Goal: Transaction & Acquisition: Obtain resource

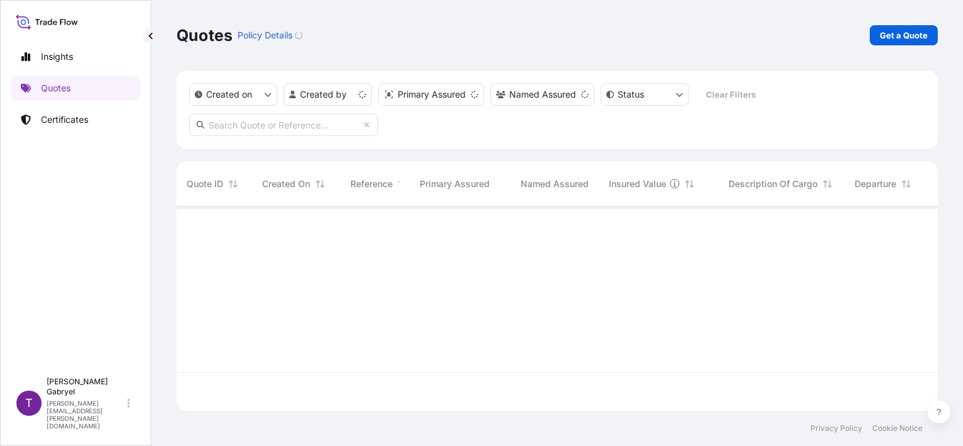
scroll to position [202, 751]
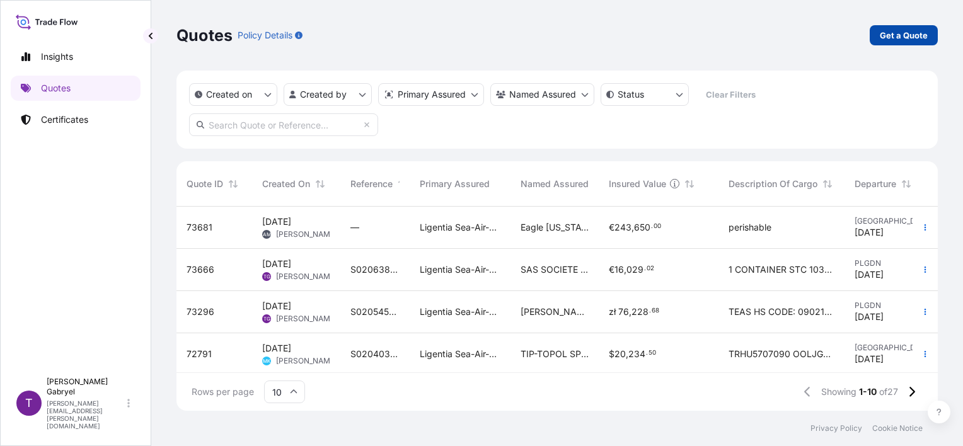
click at [889, 40] on p "Get a Quote" at bounding box center [903, 35] width 48 height 13
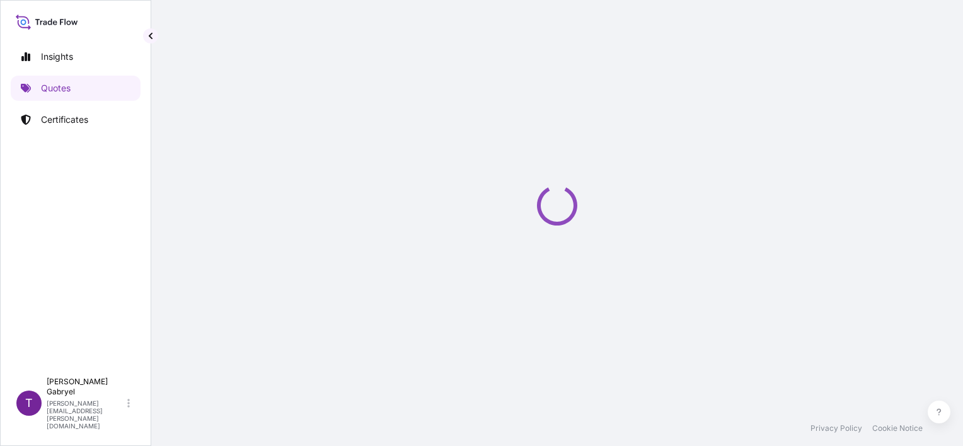
scroll to position [20, 0]
select select "Sea"
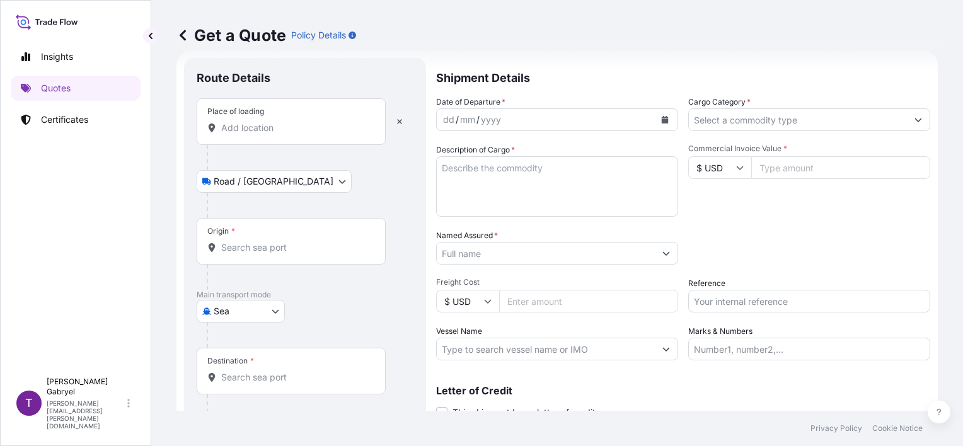
click at [272, 127] on input "Place of loading" at bounding box center [295, 128] width 149 height 13
paste input "[GEOGRAPHIC_DATA]"
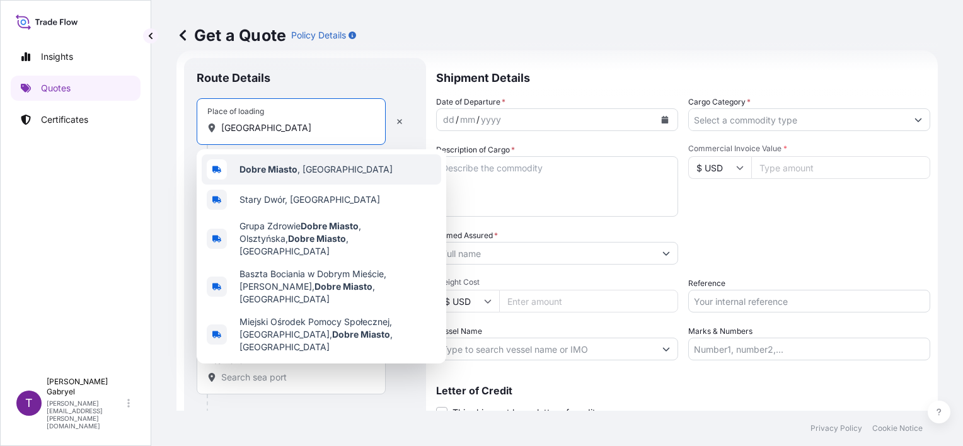
click at [311, 165] on span "[GEOGRAPHIC_DATA] , [GEOGRAPHIC_DATA]" at bounding box center [315, 169] width 153 height 13
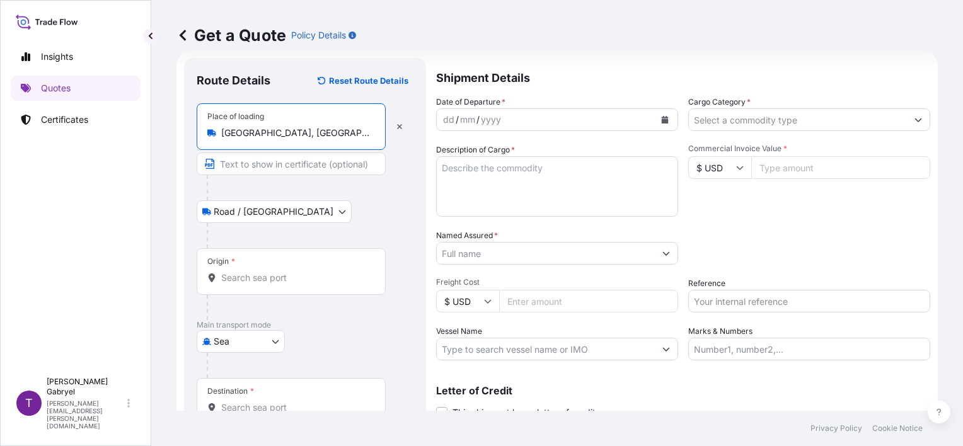
type input "[GEOGRAPHIC_DATA], [GEOGRAPHIC_DATA]"
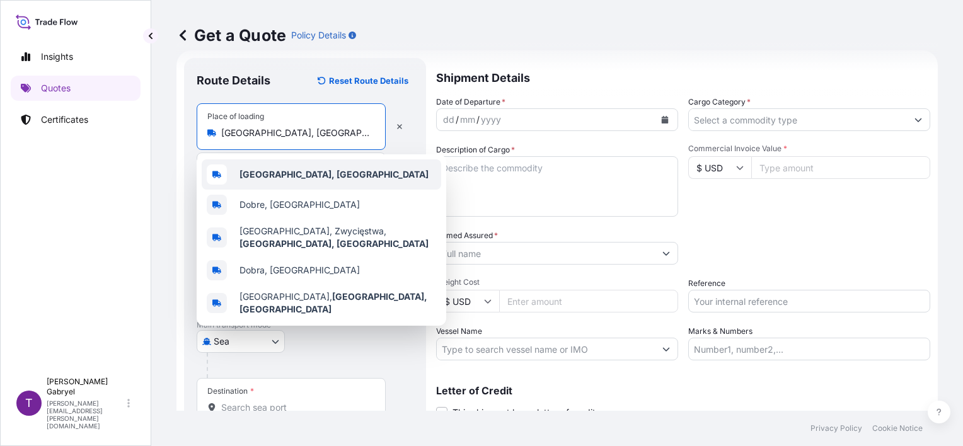
click at [282, 176] on b "[GEOGRAPHIC_DATA], [GEOGRAPHIC_DATA]" at bounding box center [333, 174] width 189 height 11
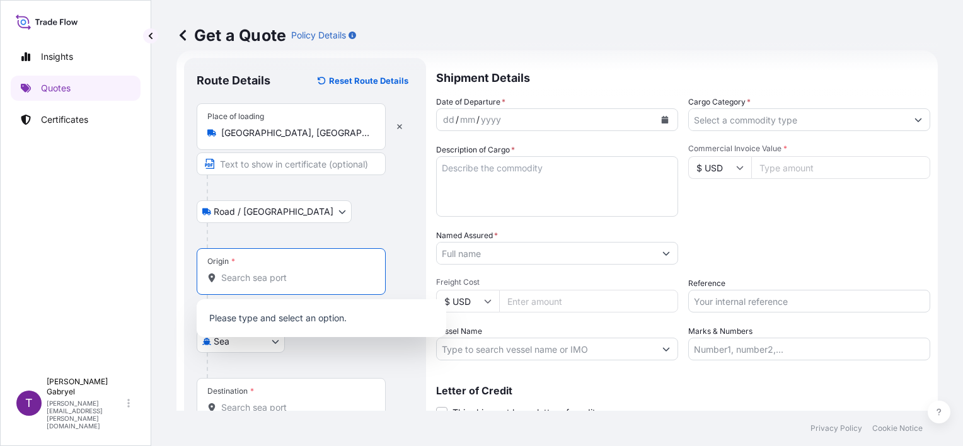
click at [257, 275] on input "Origin *" at bounding box center [295, 277] width 149 height 13
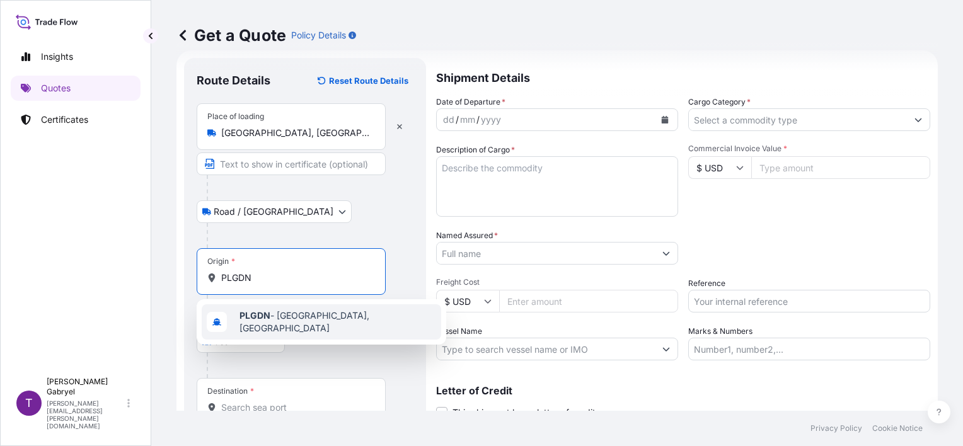
click at [267, 313] on span "PLGDN - [GEOGRAPHIC_DATA], [GEOGRAPHIC_DATA]" at bounding box center [337, 321] width 197 height 25
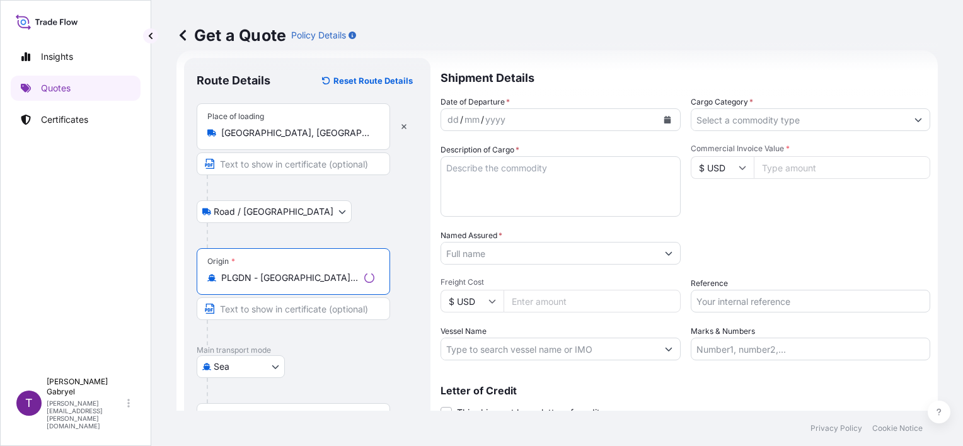
type input "PLGDN - [GEOGRAPHIC_DATA], [GEOGRAPHIC_DATA]"
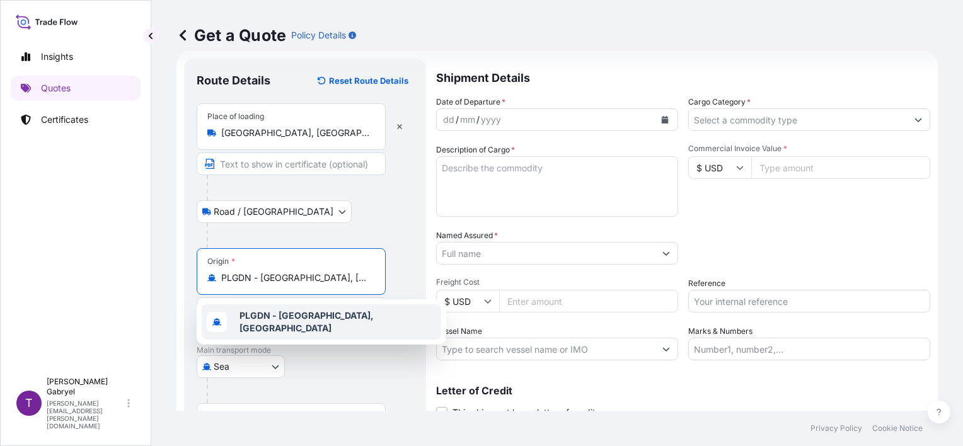
click at [275, 316] on b "PLGDN - [GEOGRAPHIC_DATA], [GEOGRAPHIC_DATA]" at bounding box center [306, 321] width 134 height 23
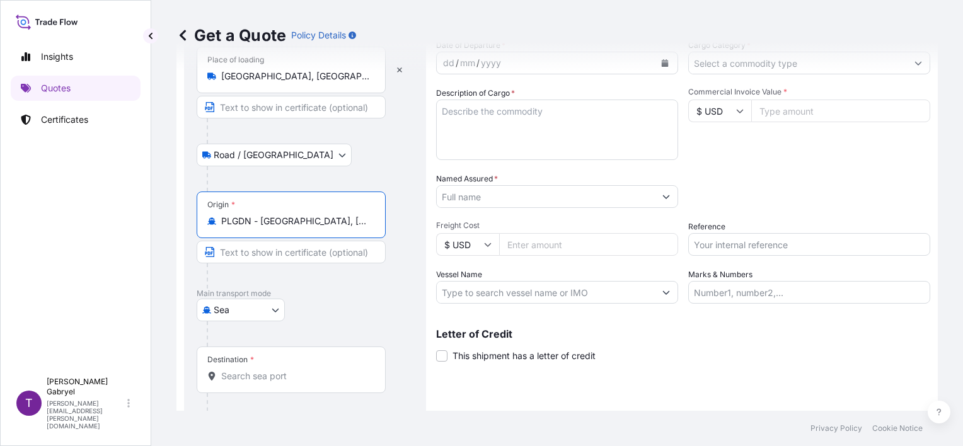
scroll to position [123, 0]
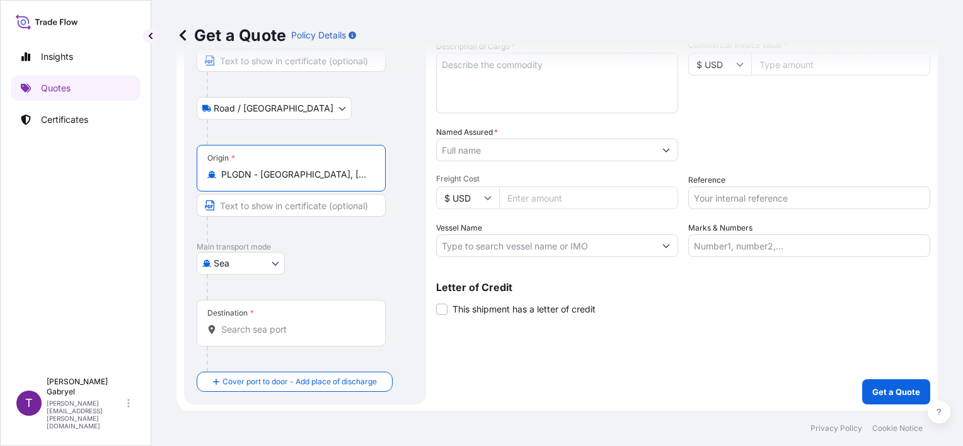
click at [251, 324] on input "Destination *" at bounding box center [295, 329] width 149 height 13
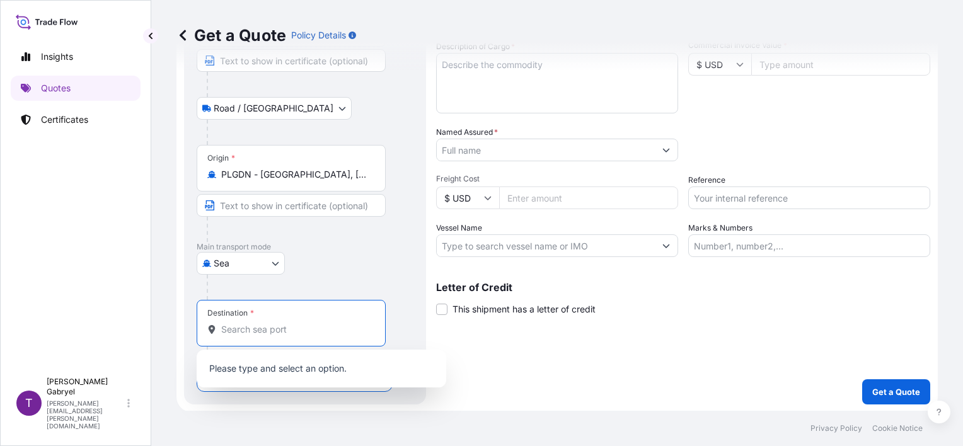
paste input "AEJEA"
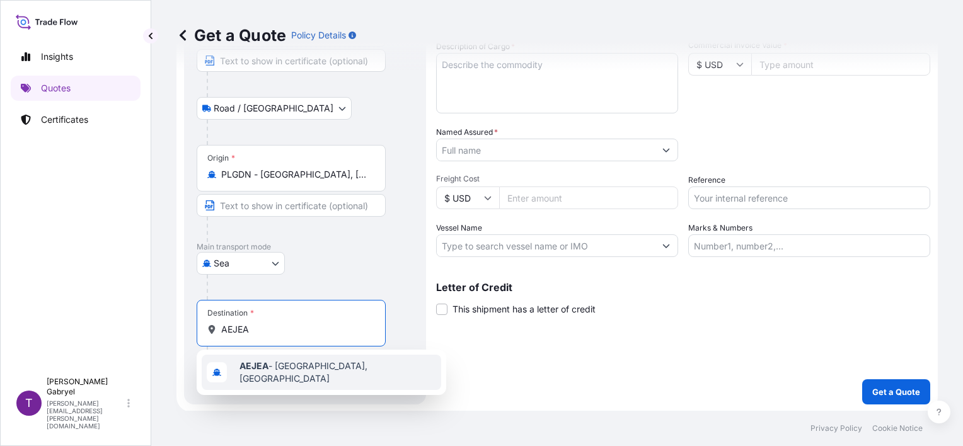
click at [254, 371] on b "AEJEA" at bounding box center [253, 365] width 29 height 11
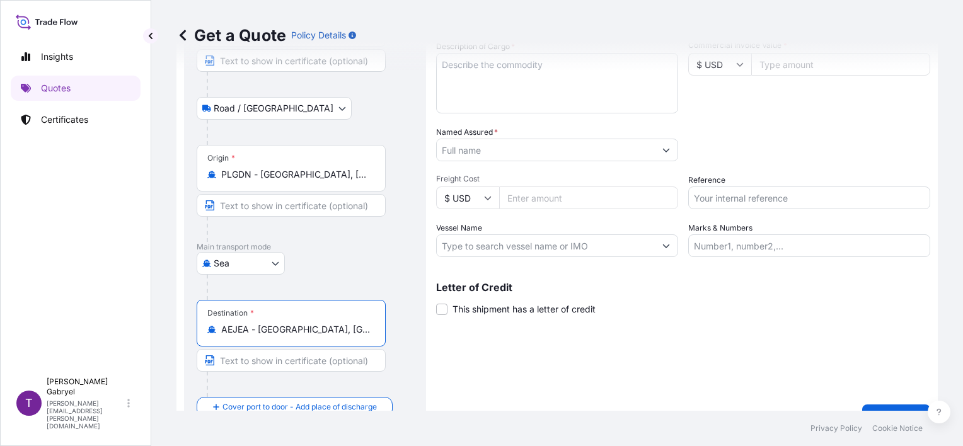
type input "AEJEA - [GEOGRAPHIC_DATA], [GEOGRAPHIC_DATA]"
click at [613, 386] on div "Shipment Details Date of Departure * dd / mm / yyyy Cargo Category * Descriptio…" at bounding box center [683, 192] width 494 height 475
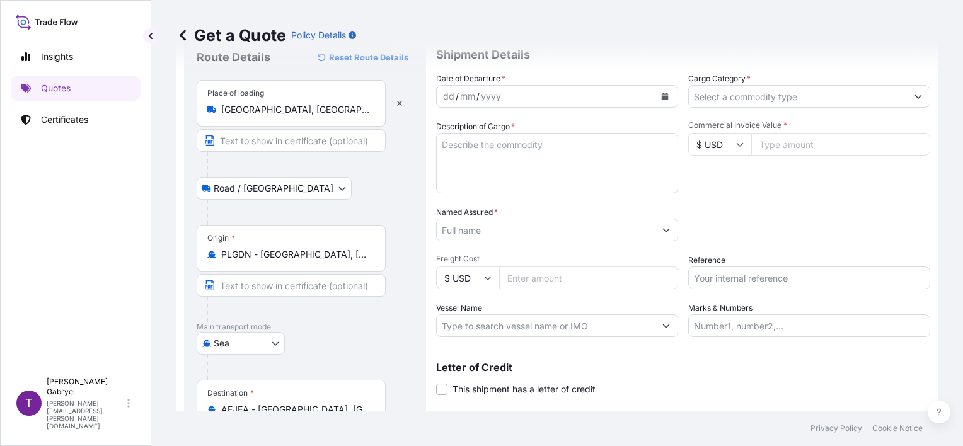
scroll to position [0, 0]
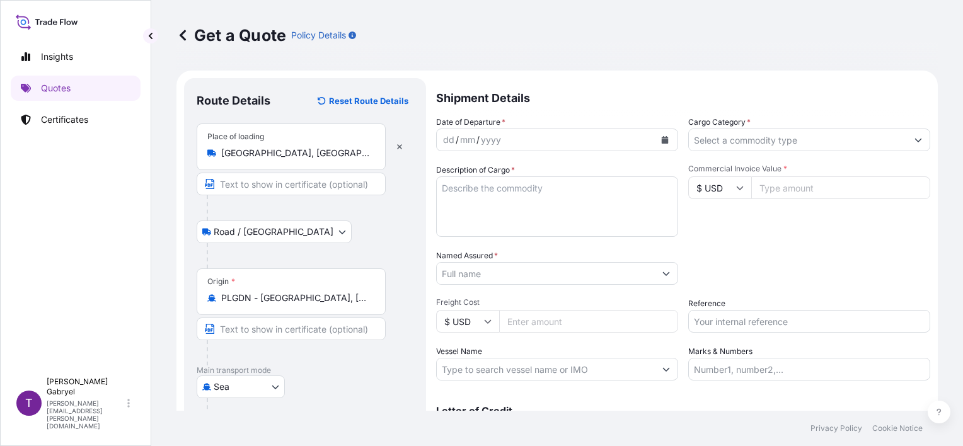
click at [762, 143] on input "Cargo Category *" at bounding box center [797, 140] width 218 height 23
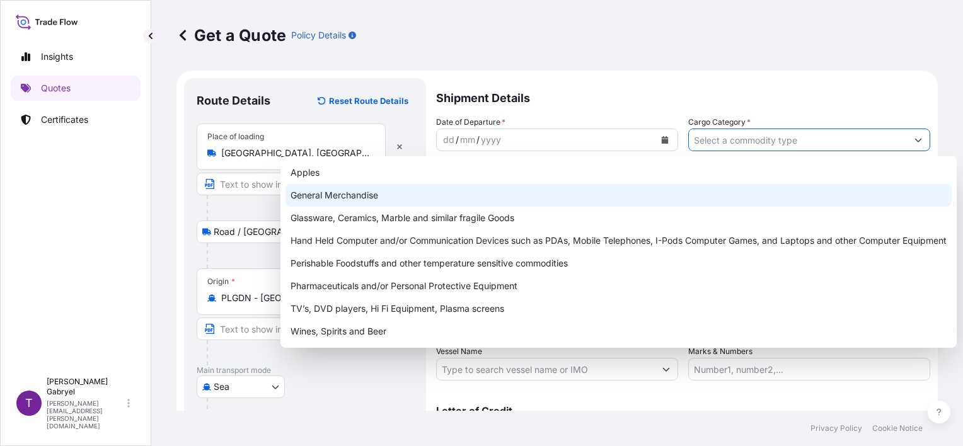
click at [676, 189] on div "General Merchandise" at bounding box center [618, 195] width 666 height 23
type input "General Merchandise"
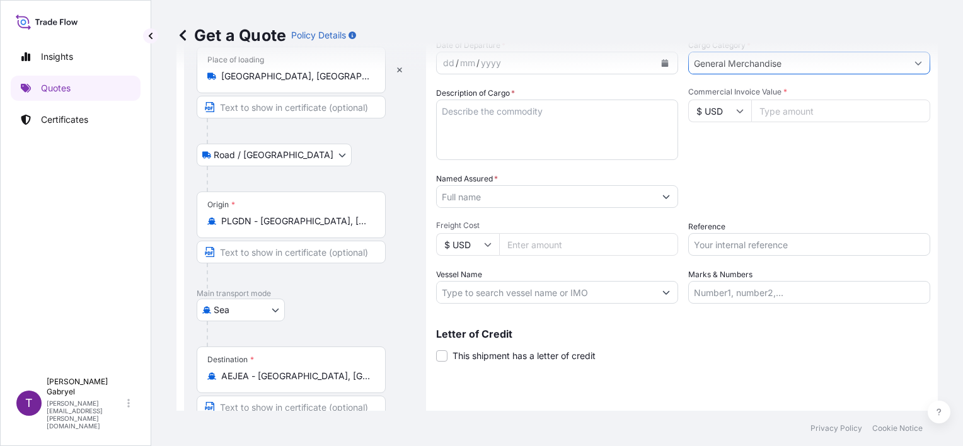
scroll to position [149, 0]
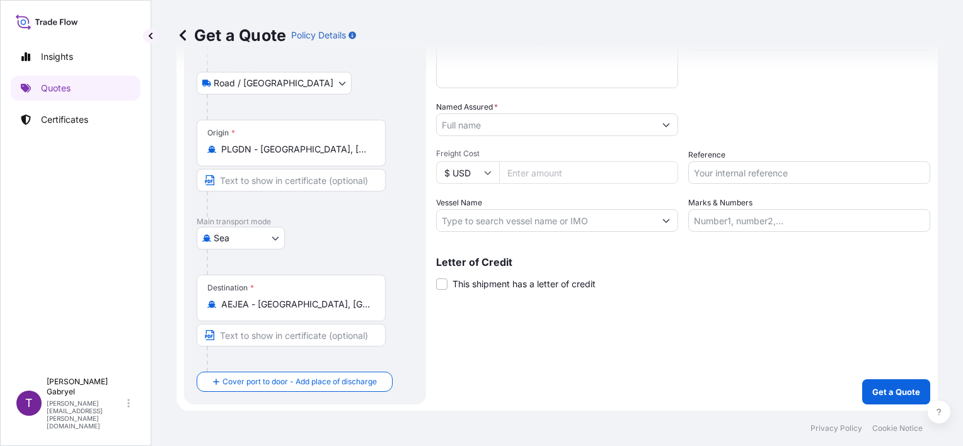
click at [505, 220] on input "Vessel Name" at bounding box center [546, 220] width 218 height 23
paste input "Accessible text CMA CGM [PERSON_NAME] ( 1FL15E1MA)"
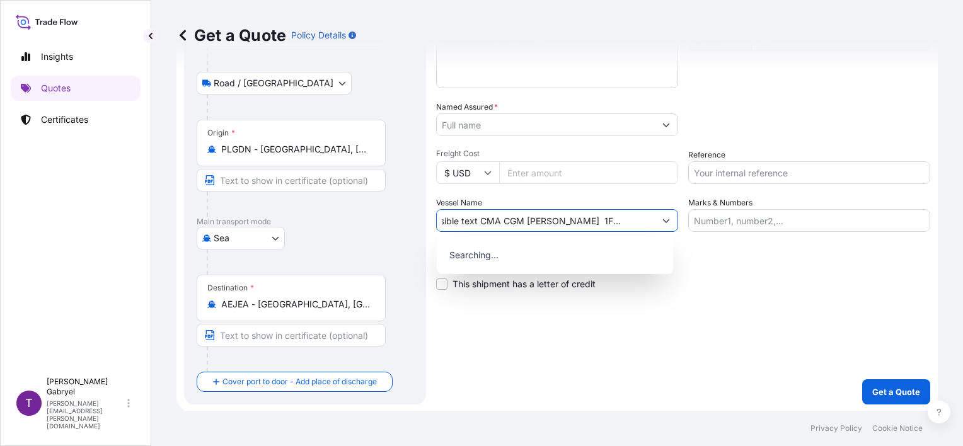
scroll to position [0, 50]
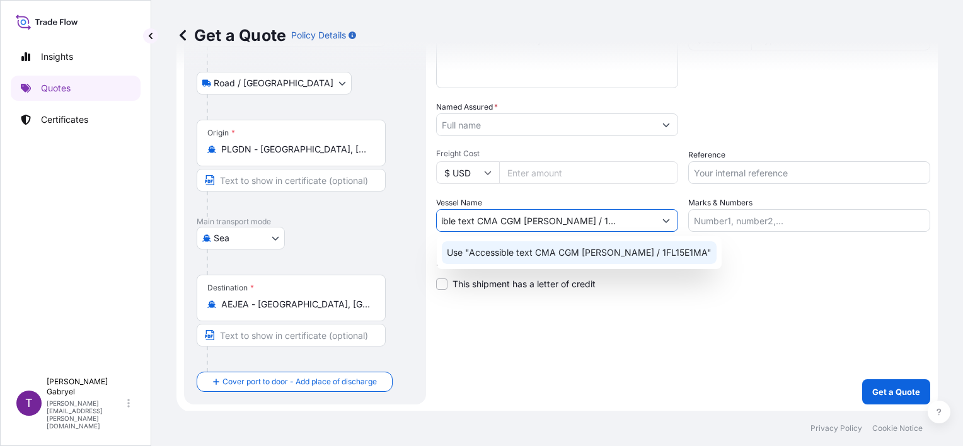
click at [666, 254] on p "Use "Accessible text CMA CGM [PERSON_NAME] / 1FL15E1MA"" at bounding box center [579, 252] width 265 height 13
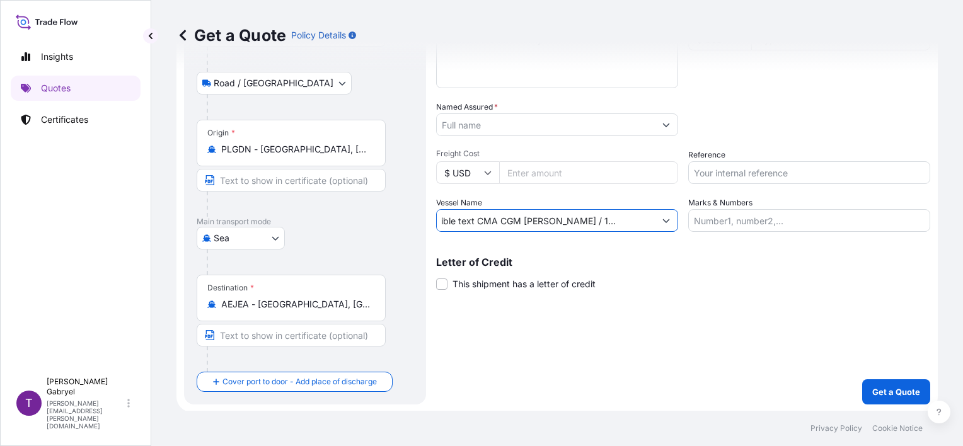
scroll to position [0, 0]
drag, startPoint x: 544, startPoint y: 224, endPoint x: 351, endPoint y: 222, distance: 193.4
click at [351, 222] on form "Route Details Reset Route Details Place of loading [GEOGRAPHIC_DATA], [GEOGRAPH…" at bounding box center [556, 167] width 761 height 490
click at [506, 224] on input "Accessible text CMA CGM [PERSON_NAME] / 1FL15E1MA" at bounding box center [546, 220] width 218 height 23
click at [508, 220] on input "Accessible text CMA CGM [PERSON_NAME] / 1FL15E1MA" at bounding box center [546, 220] width 218 height 23
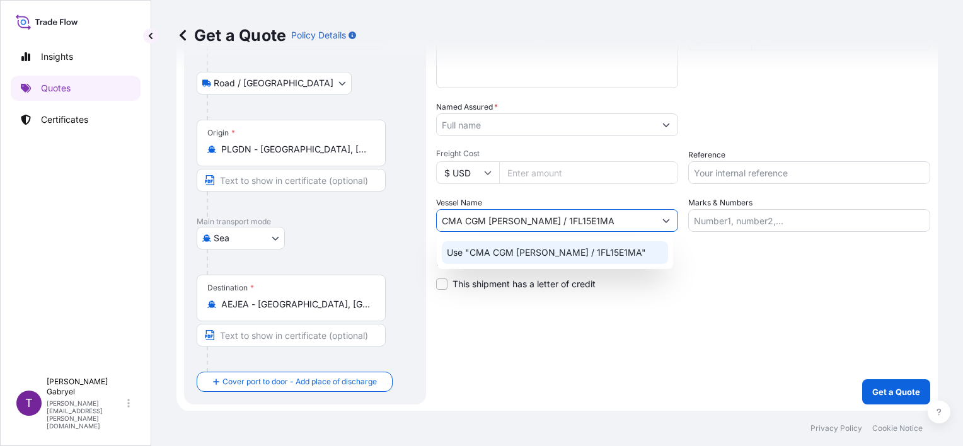
click at [572, 249] on p "Use "CMA CGM [PERSON_NAME] / 1FL15E1MA"" at bounding box center [546, 252] width 199 height 13
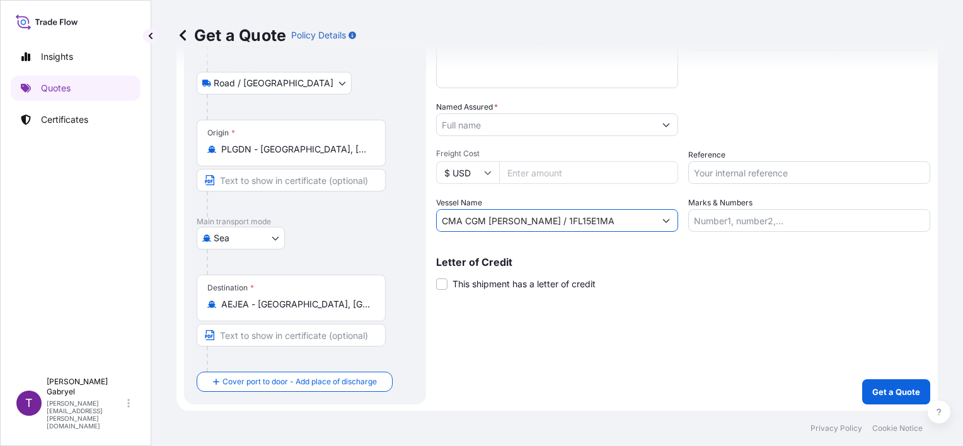
type input "CMA CGM [PERSON_NAME] / 1FL15E1MA"
click at [734, 172] on input "Reference" at bounding box center [809, 172] width 242 height 23
paste input "S02063962"
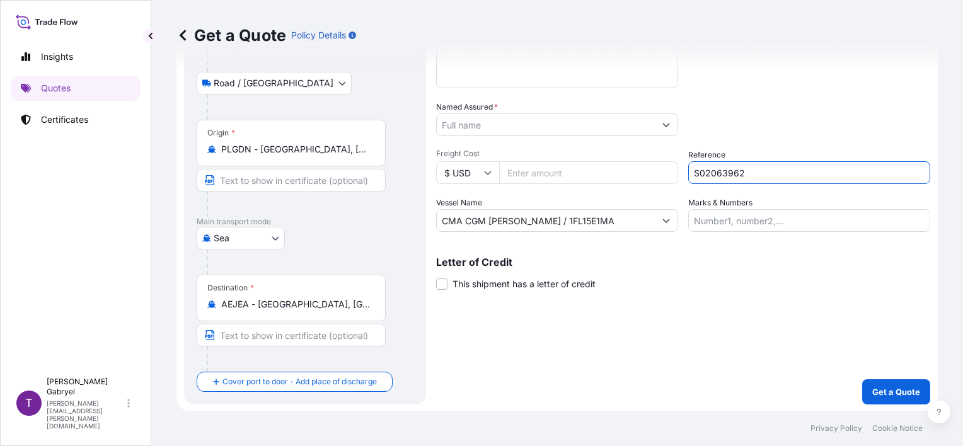
type input "S02063962"
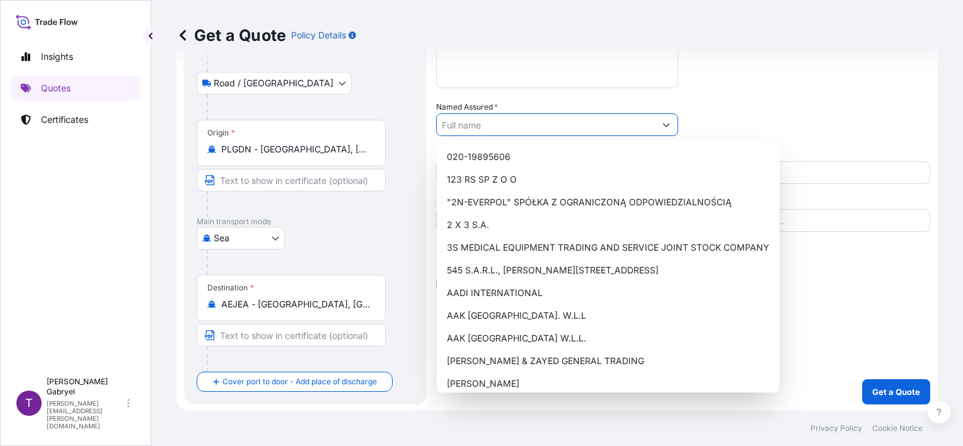
click at [509, 124] on input "Named Assured *" at bounding box center [546, 124] width 218 height 23
paste input "[PERSON_NAME] GLOBAL - FZCO"
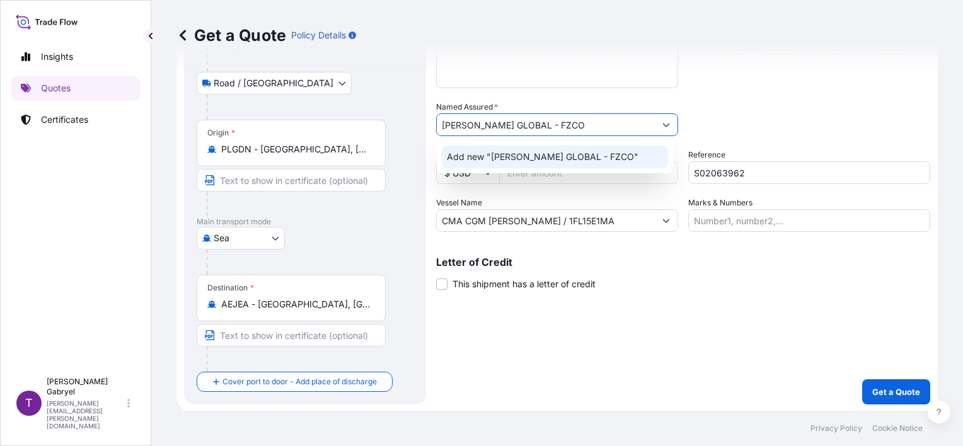
click at [496, 160] on span "Add new "[PERSON_NAME] GLOBAL - FZCO"" at bounding box center [542, 157] width 191 height 13
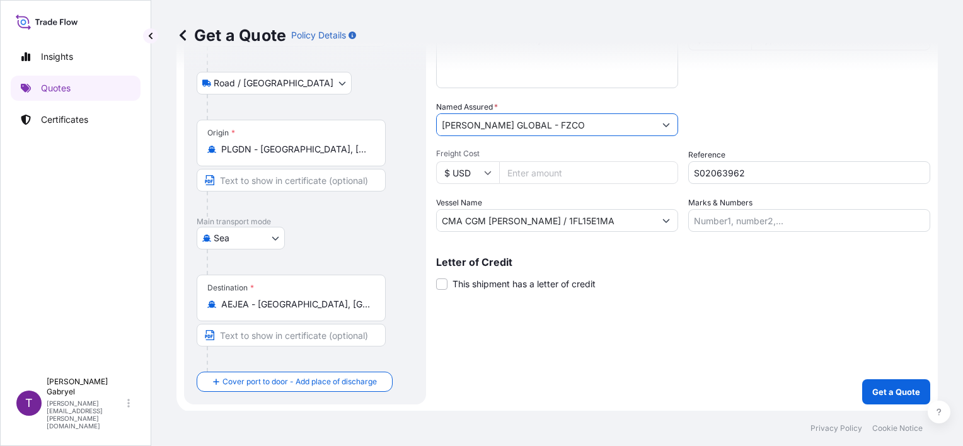
type input "[PERSON_NAME] GLOBAL - FZCO"
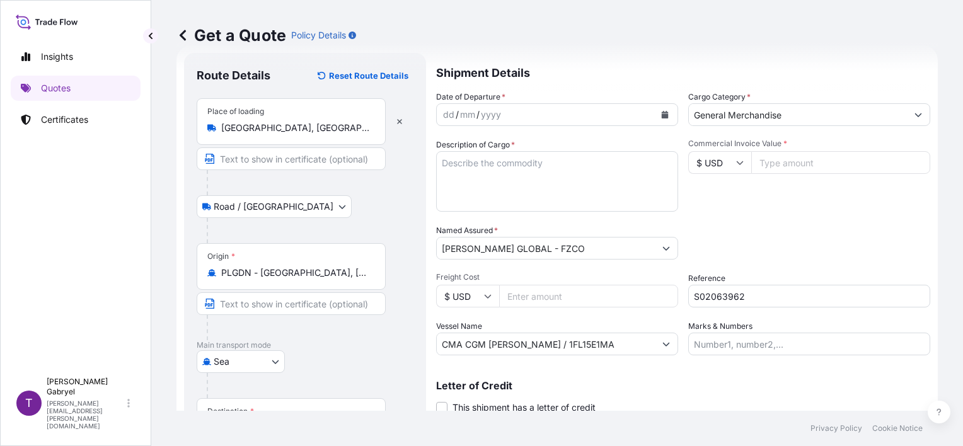
scroll to position [23, 0]
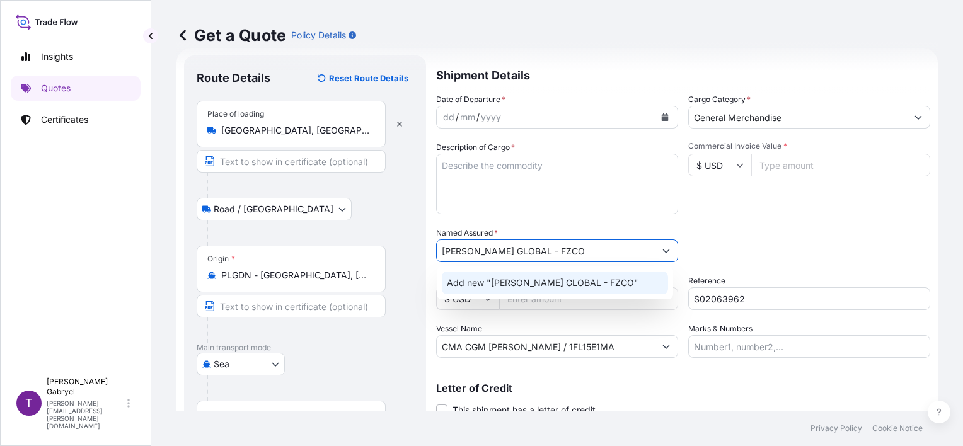
click at [552, 283] on span "Add new "[PERSON_NAME] GLOBAL - FZCO"" at bounding box center [542, 283] width 191 height 13
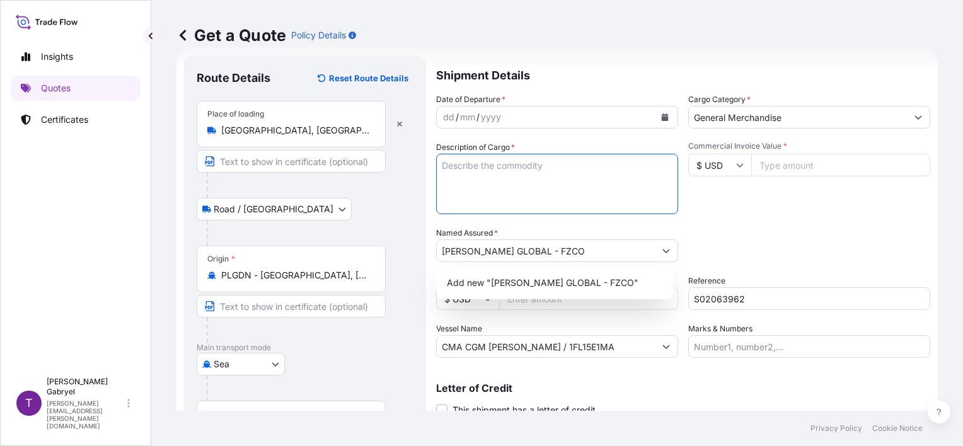
click at [577, 174] on textarea "Description of Cargo *" at bounding box center [557, 184] width 242 height 60
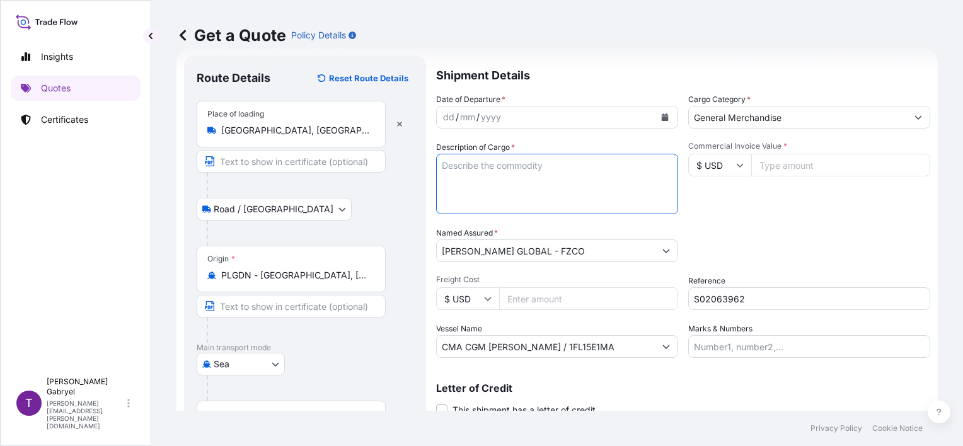
paste textarea "LUXURY CREAM FUDGE 900G PILLOW (10X900G)"
click at [493, 182] on textarea "LUXURY CREAM FUDGE 900G PILLOW (10X900G)" at bounding box center [557, 184] width 242 height 60
paste textarea "TXGU8353743"
click at [482, 203] on textarea "LUXURY CREAM FUDGE 900G PILLOW (10X900G) TXGU8353743" at bounding box center [557, 184] width 242 height 60
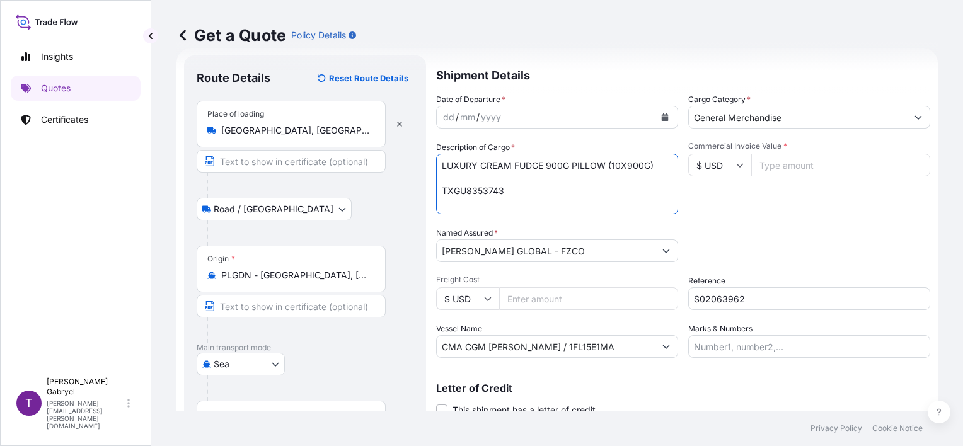
paste textarea "APHU7376444"
click at [484, 191] on textarea "LUXURY CREAM FUDGE 900G PILLOW (10X900G) TXGU8353743 APHU7376444" at bounding box center [557, 184] width 242 height 60
click at [525, 191] on textarea "LUXURY CREAM FUDGE 900G PILLOW (10X900G) TXGU8353743 APHU7376444" at bounding box center [557, 184] width 242 height 60
drag, startPoint x: 499, startPoint y: 165, endPoint x: 437, endPoint y: 181, distance: 64.5
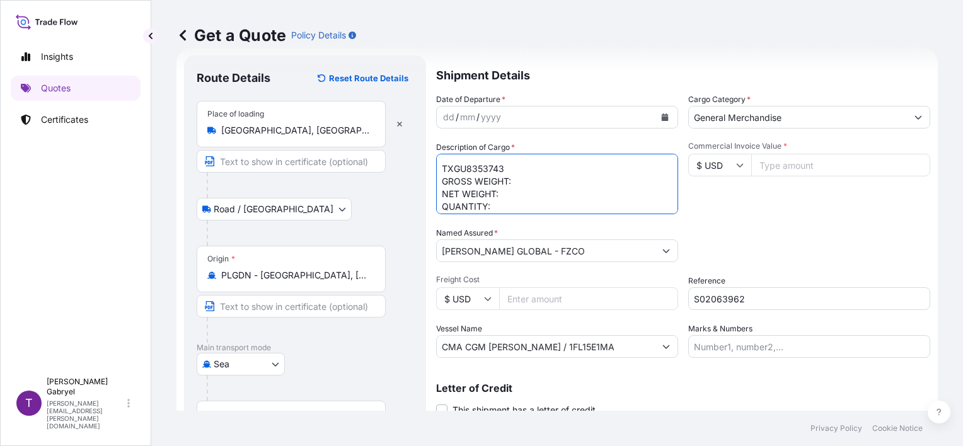
click at [437, 181] on textarea "LUXURY CREAM FUDGE 900G PILLOW (10X900G) TXGU8353743 GROSS WEIGHT: NET WEIGHT: …" at bounding box center [557, 184] width 242 height 60
click at [454, 210] on textarea "LUXURY CREAM FUDGE 900G PILLOW (10X900G) TXGU8353743 GROSS WEIGHT: NET WEIGHT: …" at bounding box center [557, 184] width 242 height 60
paste textarea "GROSS WEIGHT: NET WEIGHT: QUANTITY:"
click at [513, 186] on textarea "LUXURY CREAM FUDGE 900G PILLOW (10X900G) TXGU8353743 GROSS WEIGHT: NET WEIGHT: …" at bounding box center [557, 184] width 242 height 60
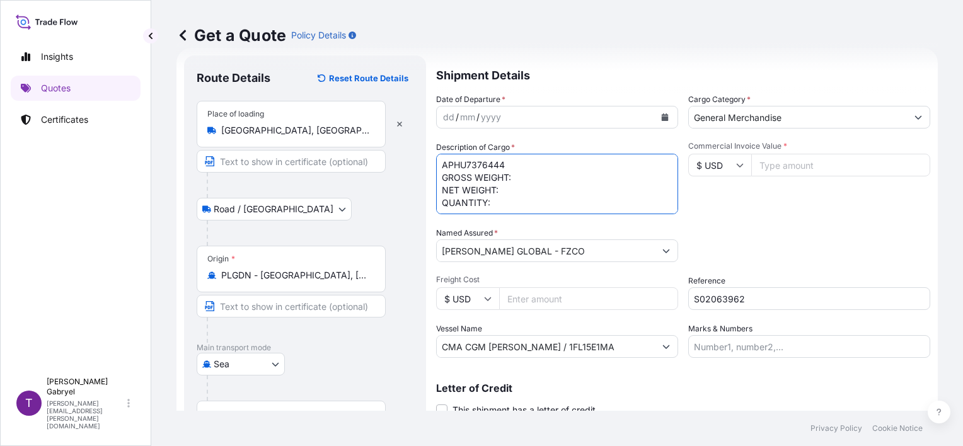
paste textarea "20448 KG"
click at [534, 171] on textarea "LUXURY CREAM FUDGE 900G PILLOW (10X900G) TXGU8353743 GROSS WEIGHT: NET WEIGHT: …" at bounding box center [557, 184] width 242 height 60
click at [525, 180] on textarea "LUXURY CREAM FUDGE 900G PILLOW (10X900G) TXGU8353743 GROSS WEIGHT: NET WEIGHT: …" at bounding box center [557, 184] width 242 height 60
paste textarea "23040 KGCN"
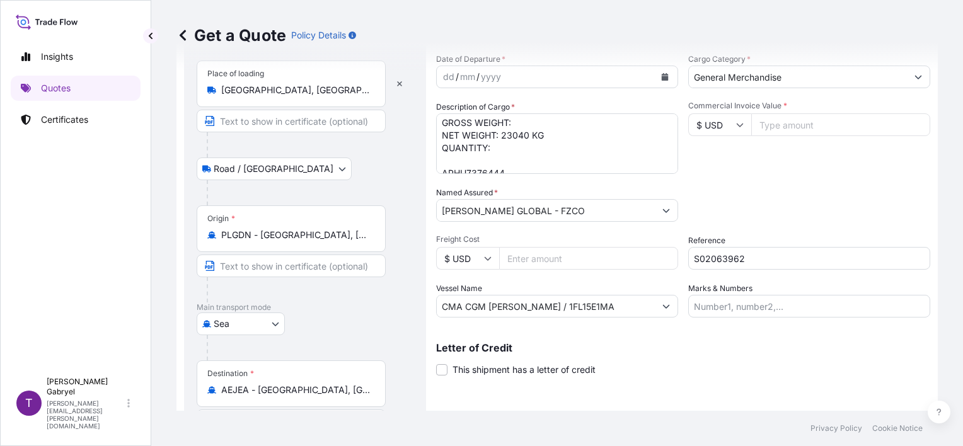
scroll to position [59, 0]
click at [540, 164] on textarea "LUXURY CREAM FUDGE 900G PILLOW (10X900G) TXGU8353743 GROSS WEIGHT: NET WEIGHT: …" at bounding box center [557, 143] width 242 height 60
paste textarea "21759.460"
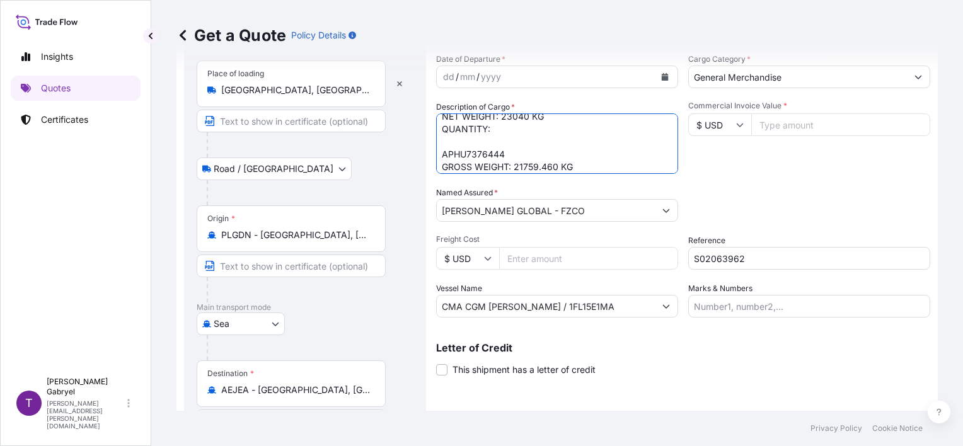
scroll to position [89, 0]
click at [556, 138] on textarea "LUXURY CREAM FUDGE 900G PILLOW (10X900G) TXGU8353743 GROSS WEIGHT: NET WEIGHT: …" at bounding box center [557, 143] width 242 height 60
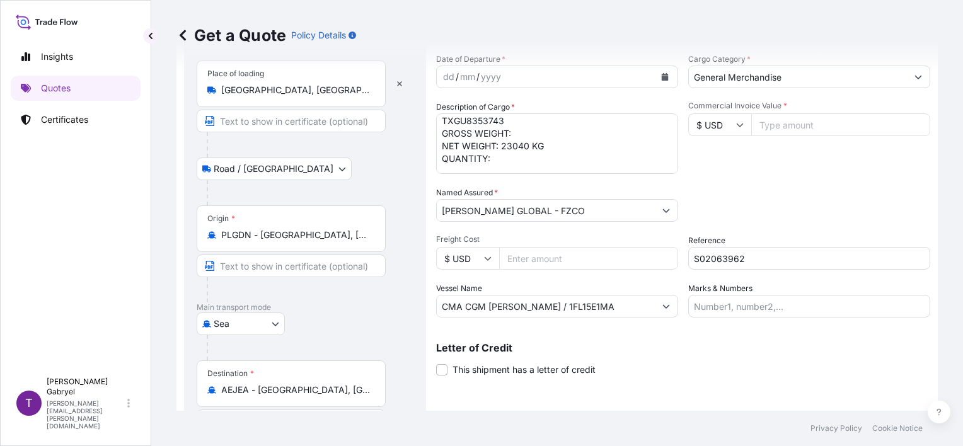
click at [550, 136] on textarea "LUXURY CREAM FUDGE 900G PILLOW (10X900G) TXGU8353743 GROSS WEIGHT: NET WEIGHT: …" at bounding box center [557, 143] width 242 height 60
paste textarea "24517.710"
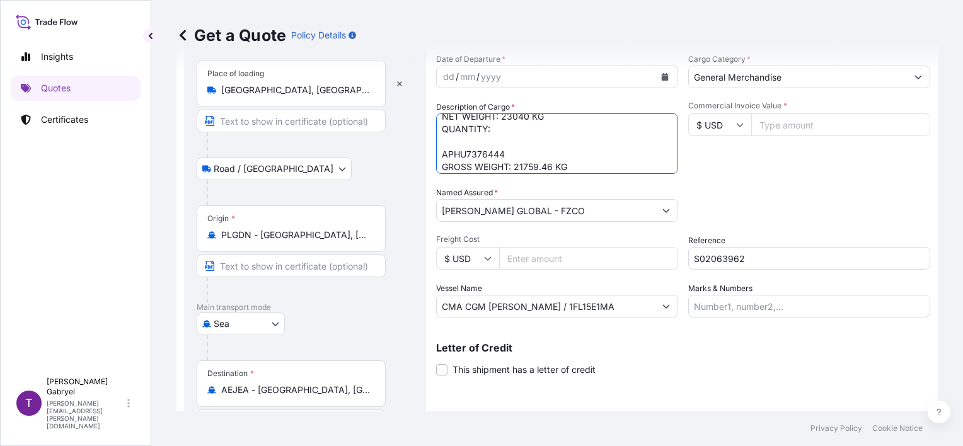
scroll to position [89, 0]
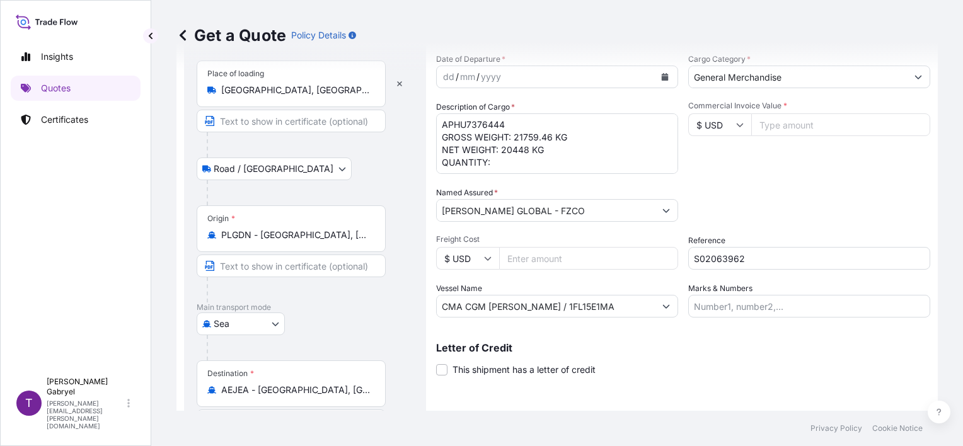
click at [517, 158] on textarea "LUXURY CREAM FUDGE 900G PILLOW (10X900G) TXGU8353743 GROSS WEIGHT: 24517.71 KG …" at bounding box center [557, 143] width 242 height 60
paste textarea "2272"
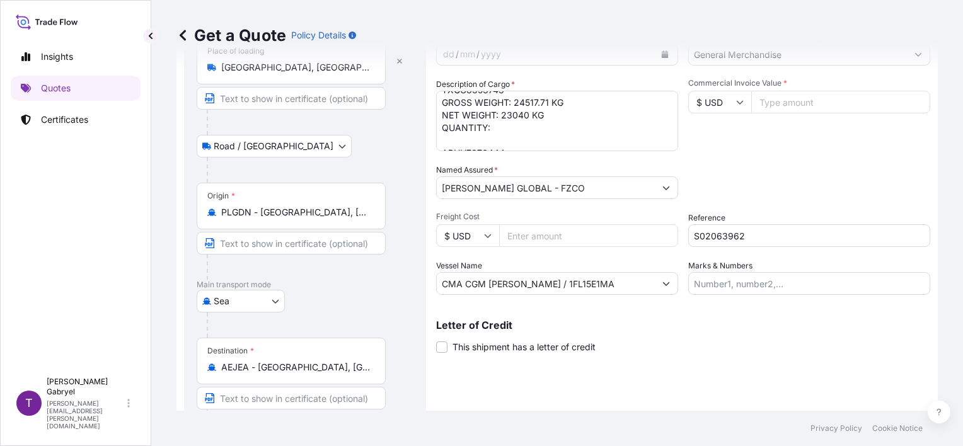
scroll to position [59, 0]
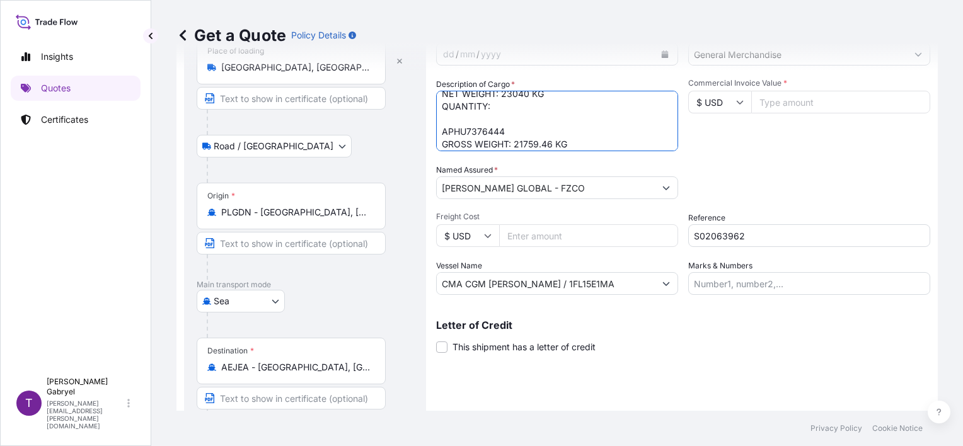
click at [531, 109] on textarea "LUXURY CREAM FUDGE 900G PILLOW (10X900G) TXGU8353743 GROSS WEIGHT: 24517.71 KG …" at bounding box center [557, 121] width 242 height 60
paste textarea "2560"
click at [583, 139] on textarea "LUXURY CREAM FUDGE 900G PILLOW (10X900G) TXGU8353743 GROSS WEIGHT: 24517.71 KG …" at bounding box center [557, 121] width 242 height 60
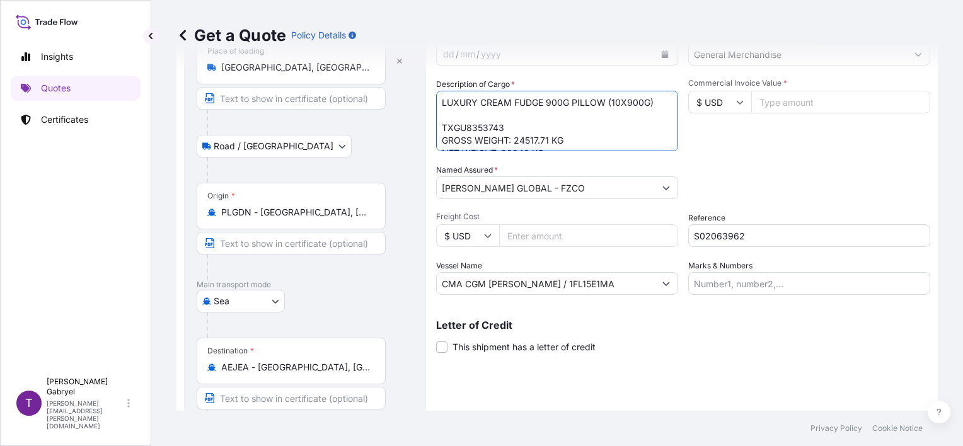
type textarea "LUXURY CREAM FUDGE 900G PILLOW (10X900G) TXGU8353743 GROSS WEIGHT: 24517.71 KG …"
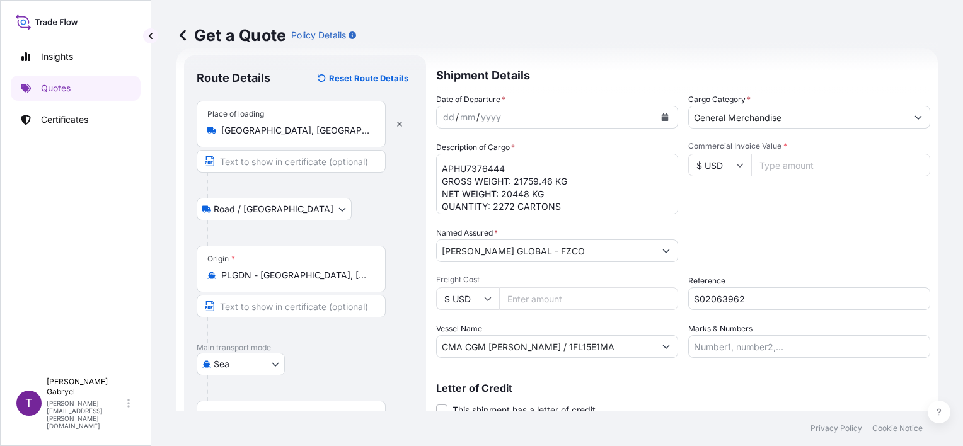
scroll to position [89, 0]
drag, startPoint x: 456, startPoint y: 171, endPoint x: 566, endPoint y: 211, distance: 117.2
click at [566, 211] on textarea "LUXURY CREAM FUDGE 900G PILLOW (10X900G) TXGU8353743 GROSS WEIGHT: 24517.71 KG …" at bounding box center [557, 184] width 242 height 60
drag, startPoint x: 569, startPoint y: 173, endPoint x: 773, endPoint y: 178, distance: 203.5
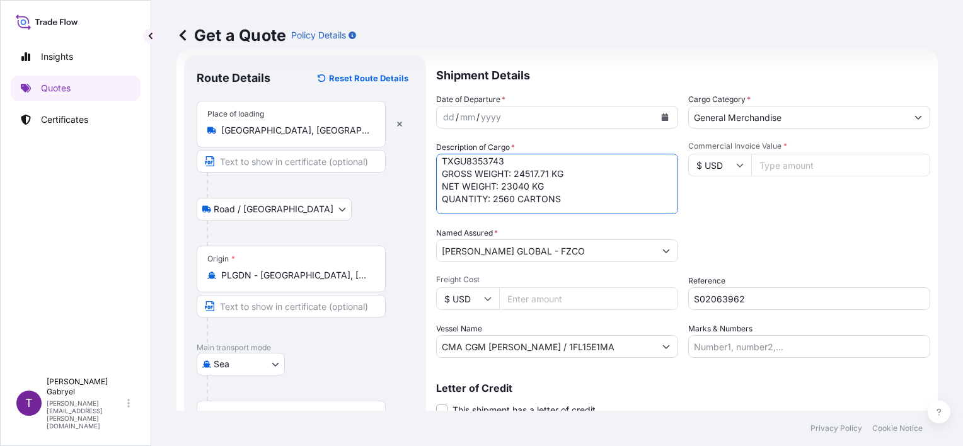
click at [484, 166] on textarea "LUXURY CREAM FUDGE 900G PILLOW (10X900G) TXGU8353743 GROSS WEIGHT: 24517.71 KG …" at bounding box center [557, 184] width 242 height 60
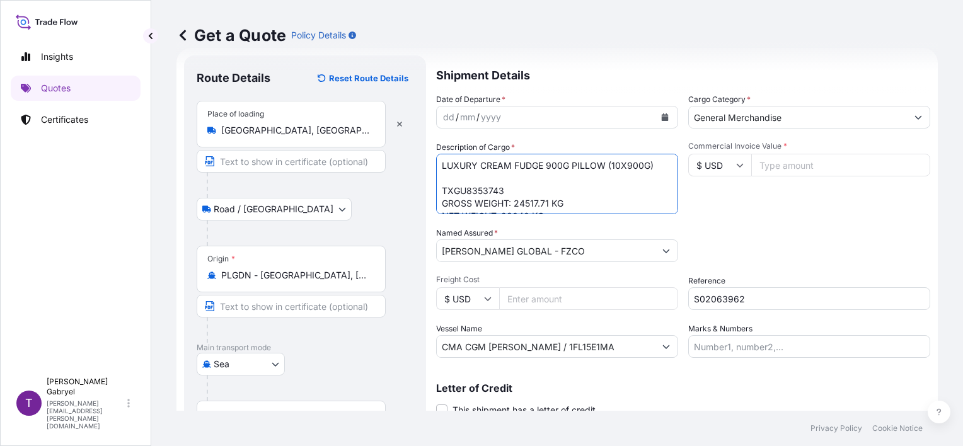
click at [554, 175] on textarea "LUXURY CREAM FUDGE 900G PILLOW (10X900G) TXGU8353743 GROSS WEIGHT: 24517.71 KG …" at bounding box center [557, 184] width 242 height 60
click at [780, 162] on input "Commercial Invoice Value *" at bounding box center [840, 165] width 179 height 23
type input "90841.6"
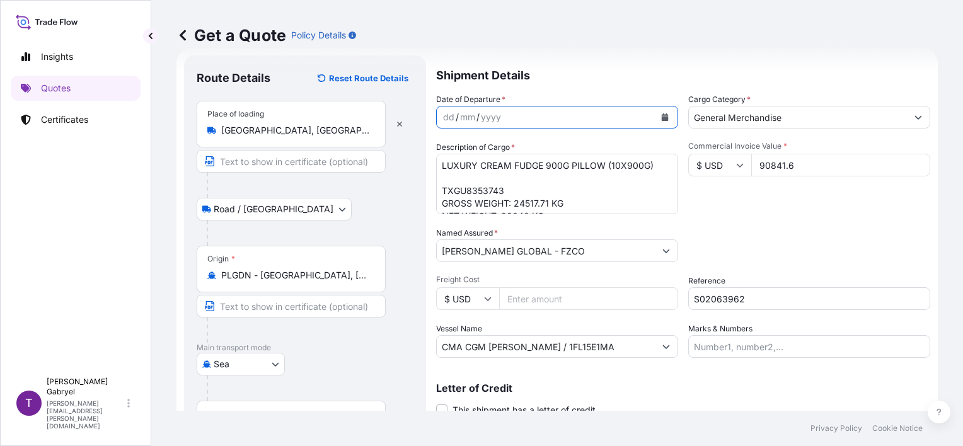
click at [661, 118] on icon "Calendar" at bounding box center [664, 117] width 7 height 8
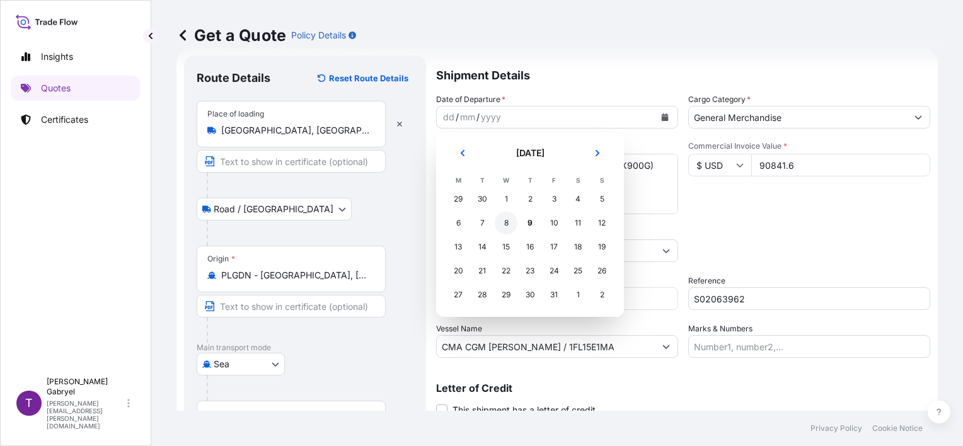
click at [505, 222] on div "8" at bounding box center [505, 223] width 23 height 23
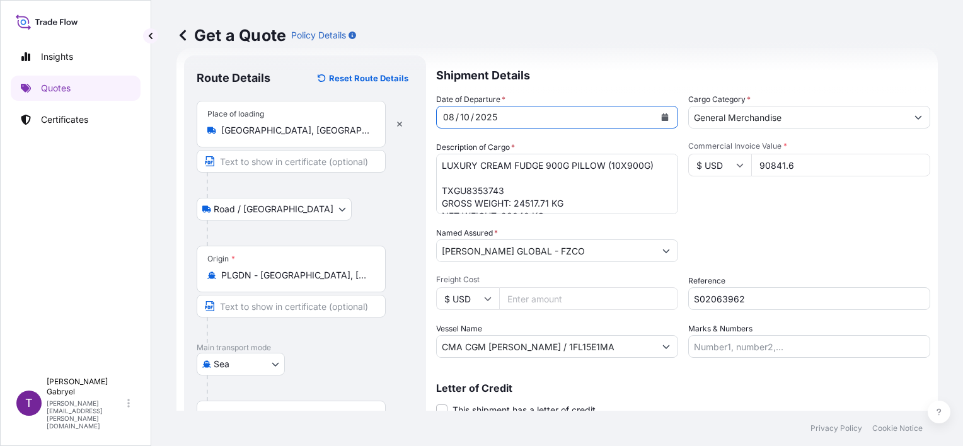
click at [801, 252] on div "Packing Category Type to search a container mode Please select a primary mode o…" at bounding box center [809, 244] width 242 height 35
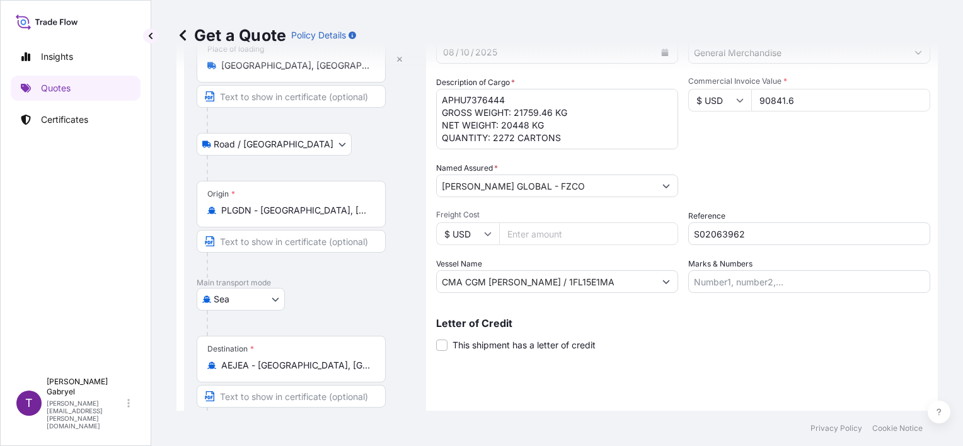
scroll to position [149, 0]
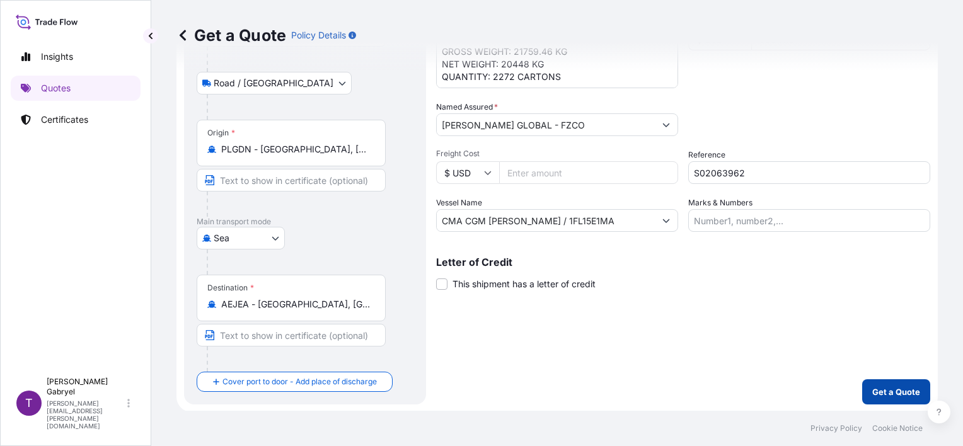
click at [879, 386] on p "Get a Quote" at bounding box center [896, 392] width 48 height 13
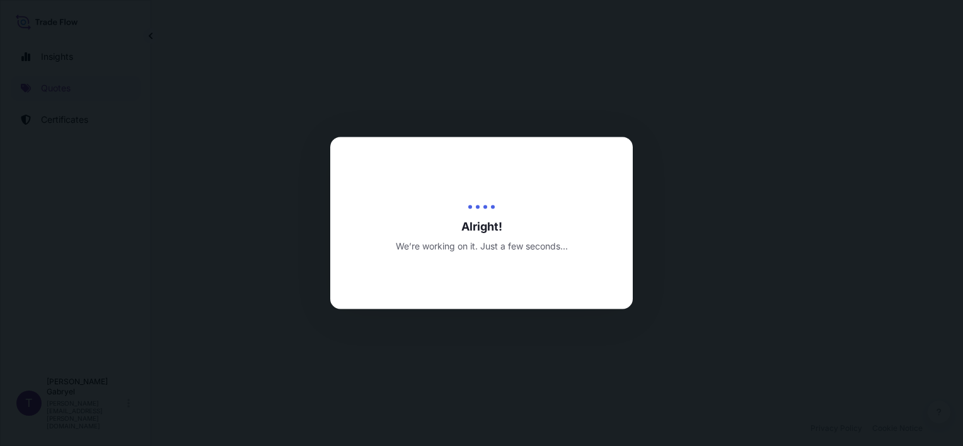
select select "Road / [GEOGRAPHIC_DATA]"
select select "Sea"
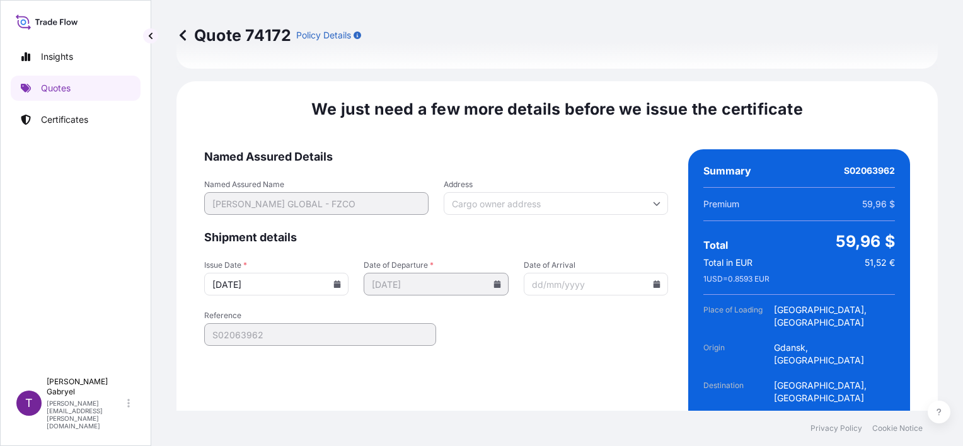
scroll to position [1689, 0]
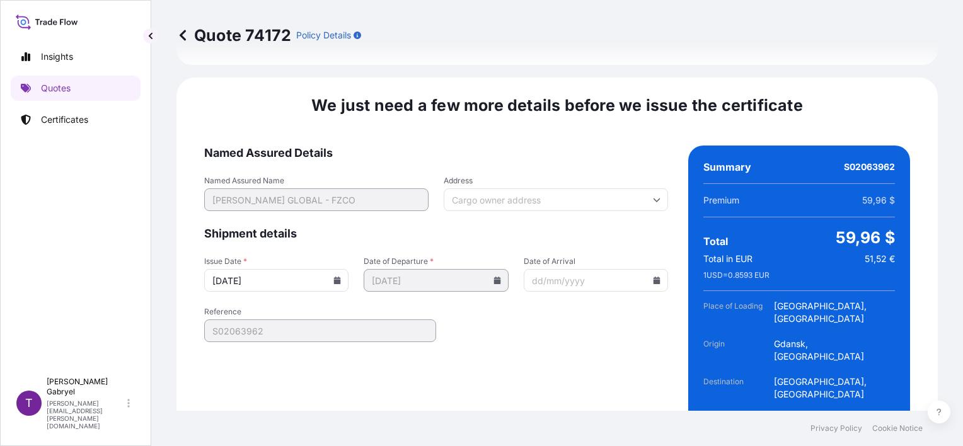
click at [334, 277] on icon at bounding box center [337, 281] width 7 height 8
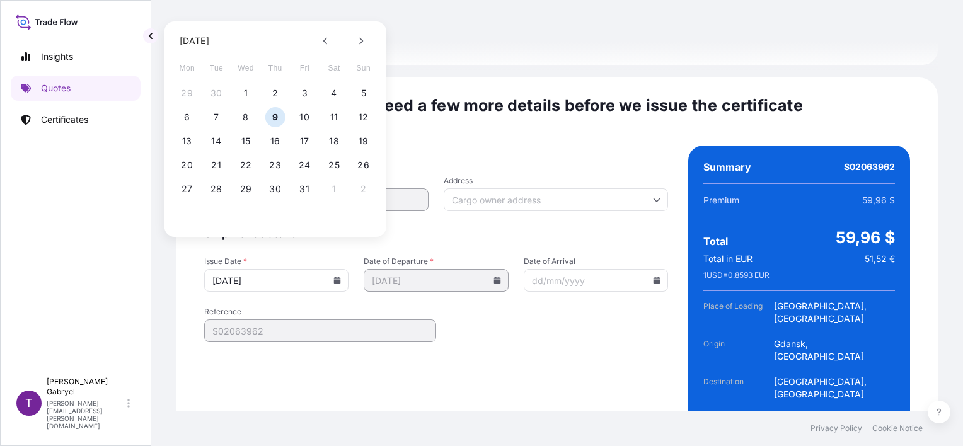
click at [274, 118] on button "9" at bounding box center [275, 117] width 20 height 20
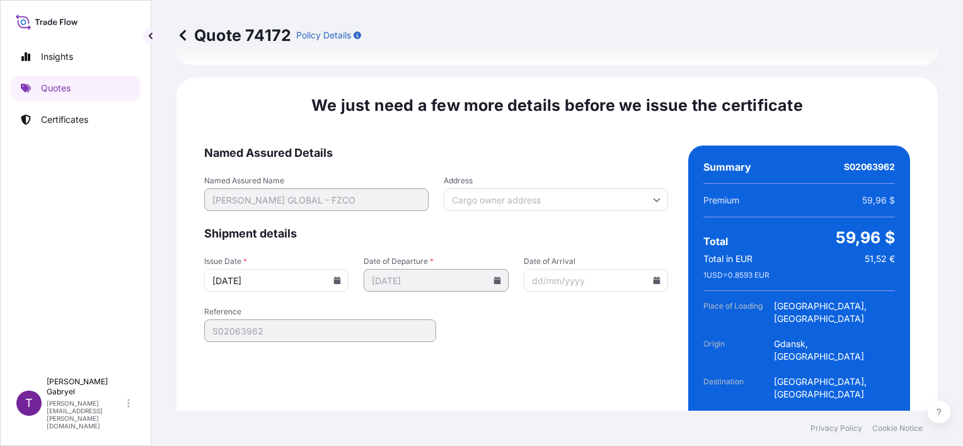
click at [511, 188] on input "Address" at bounding box center [555, 199] width 224 height 23
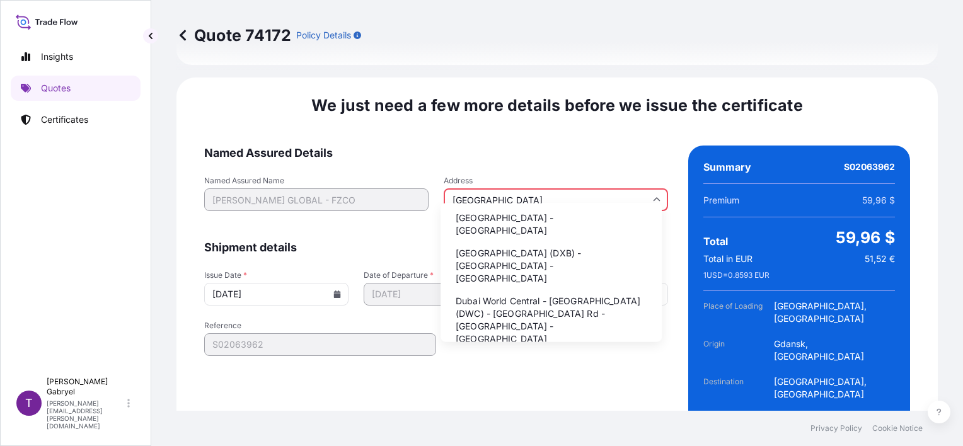
click at [526, 213] on li "[GEOGRAPHIC_DATA] - [GEOGRAPHIC_DATA]" at bounding box center [550, 224] width 211 height 33
type input "[GEOGRAPHIC_DATA] - [GEOGRAPHIC_DATA]"
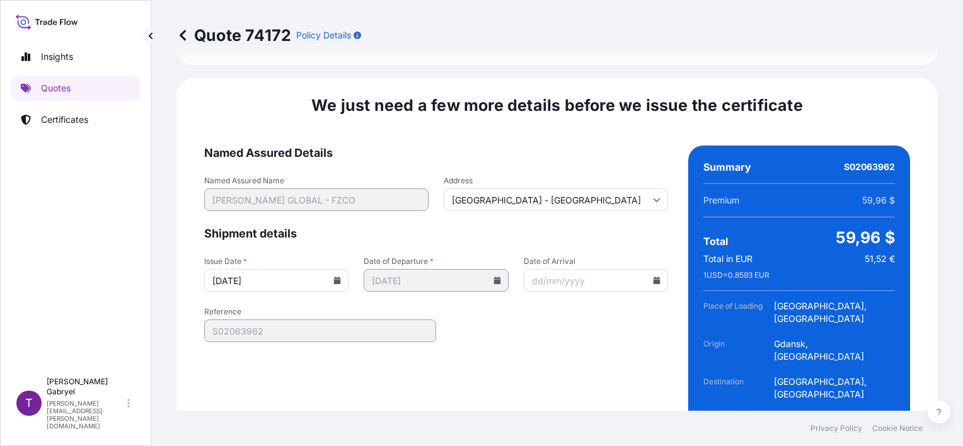
click at [524, 146] on form "Named Assured Details Named Assured Name [PERSON_NAME] GLOBAL - FZCO Address [G…" at bounding box center [436, 300] width 464 height 308
click at [334, 277] on icon at bounding box center [337, 281] width 7 height 8
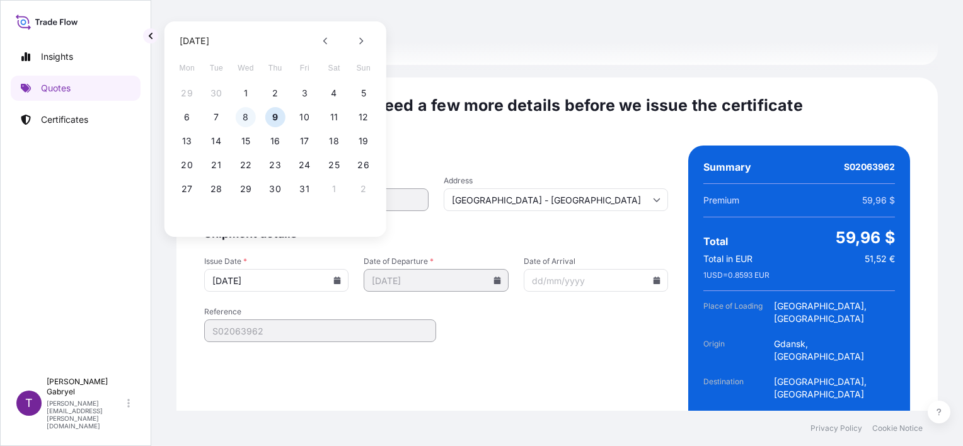
click at [251, 114] on button "8" at bounding box center [246, 117] width 20 height 20
type input "[DATE]"
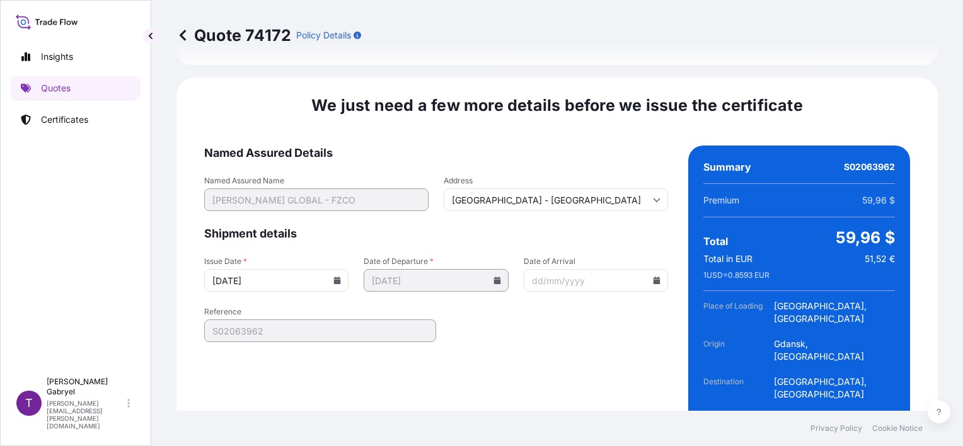
click at [502, 354] on form "Named Assured Details Named Assured Name [PERSON_NAME] GLOBAL - FZCO Address [G…" at bounding box center [436, 300] width 464 height 308
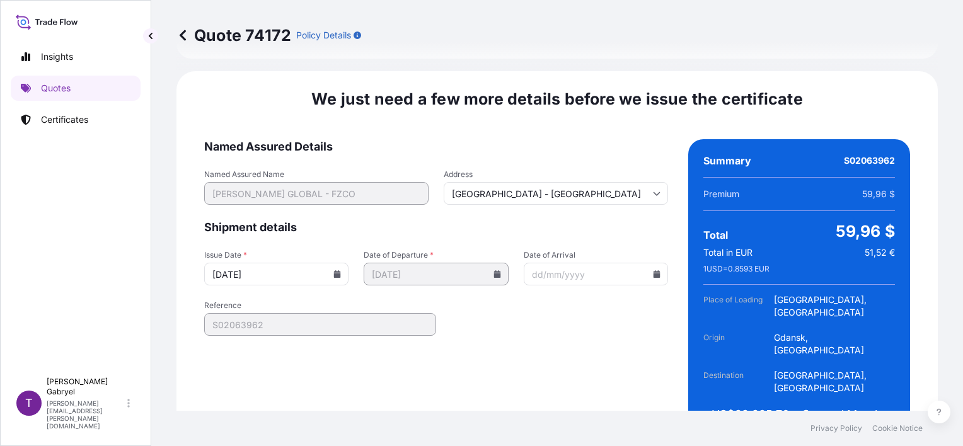
scroll to position [1697, 0]
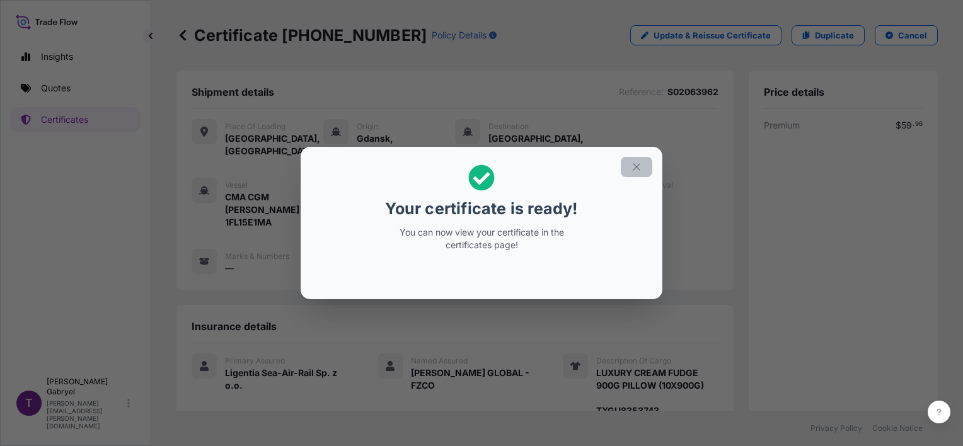
click at [635, 166] on icon "button" at bounding box center [635, 166] width 7 height 7
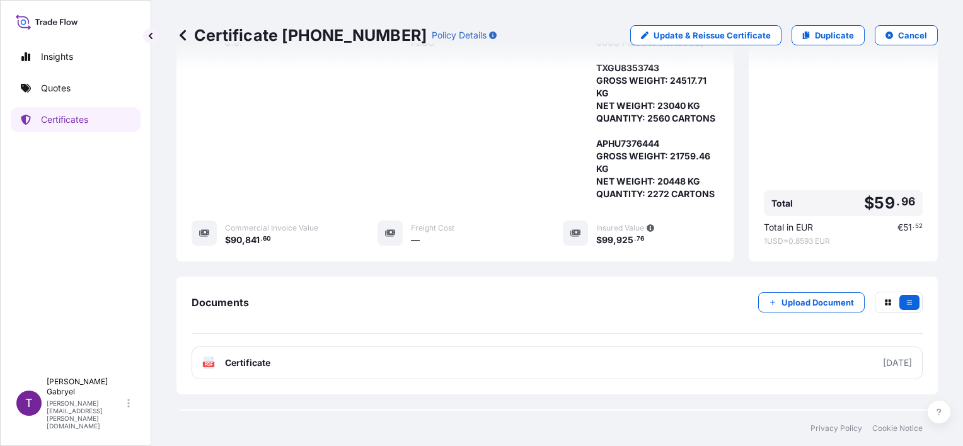
scroll to position [403, 0]
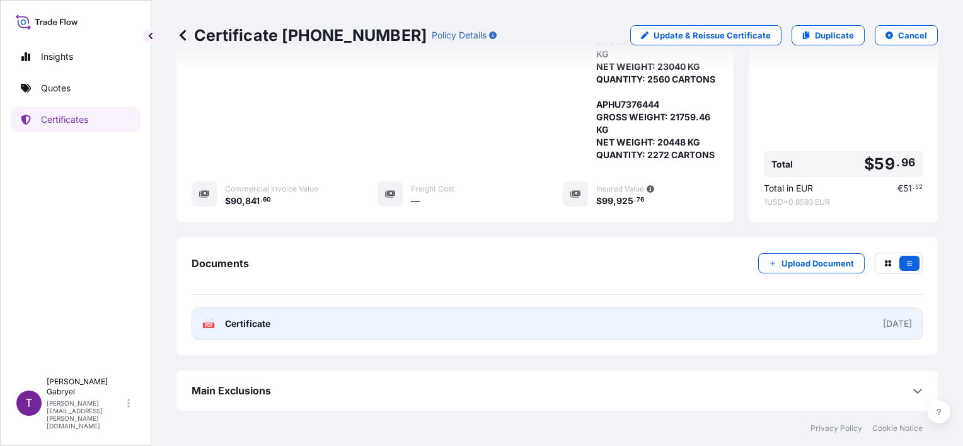
click at [313, 329] on link "PDF Certificate [DATE]" at bounding box center [556, 323] width 731 height 33
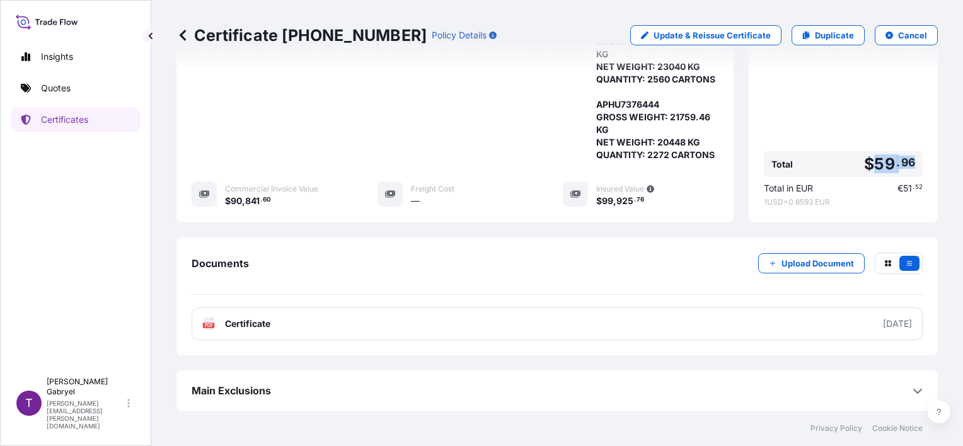
drag, startPoint x: 893, startPoint y: 166, endPoint x: 863, endPoint y: 166, distance: 30.2
click at [863, 166] on div "Total $ 59 . 96" at bounding box center [842, 164] width 159 height 26
copy span "59 . 96"
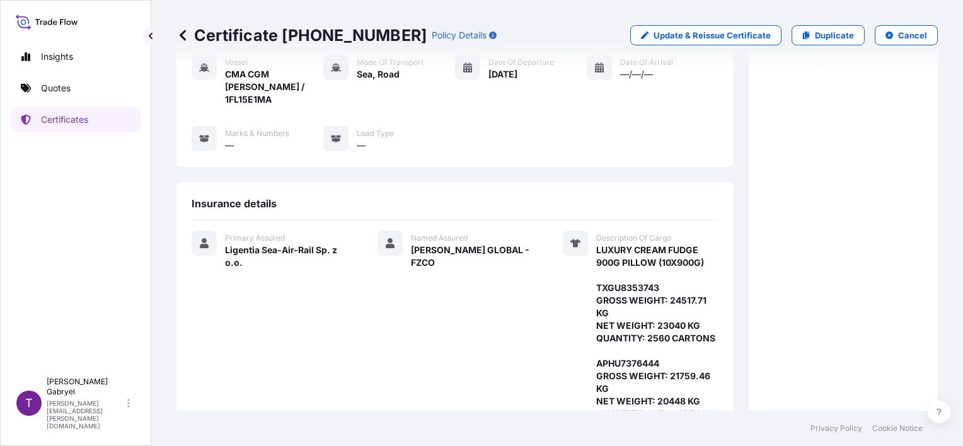
scroll to position [214, 0]
